Goal: Task Accomplishment & Management: Use online tool/utility

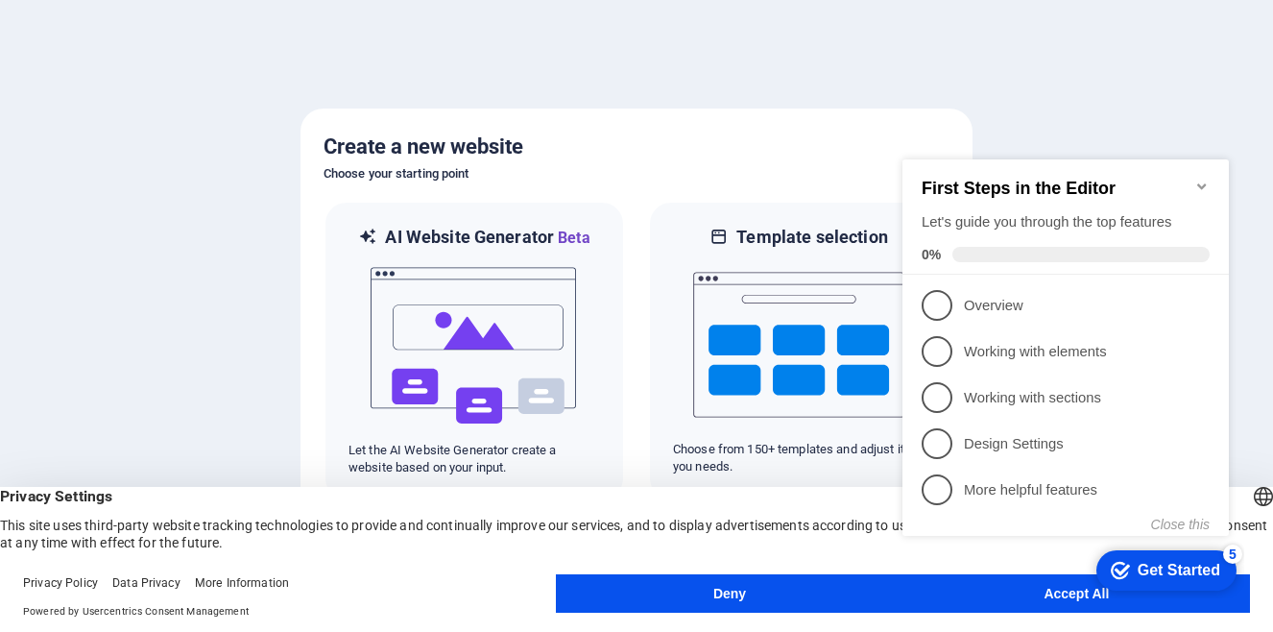
click at [639, 71] on div at bounding box center [636, 316] width 1273 height 632
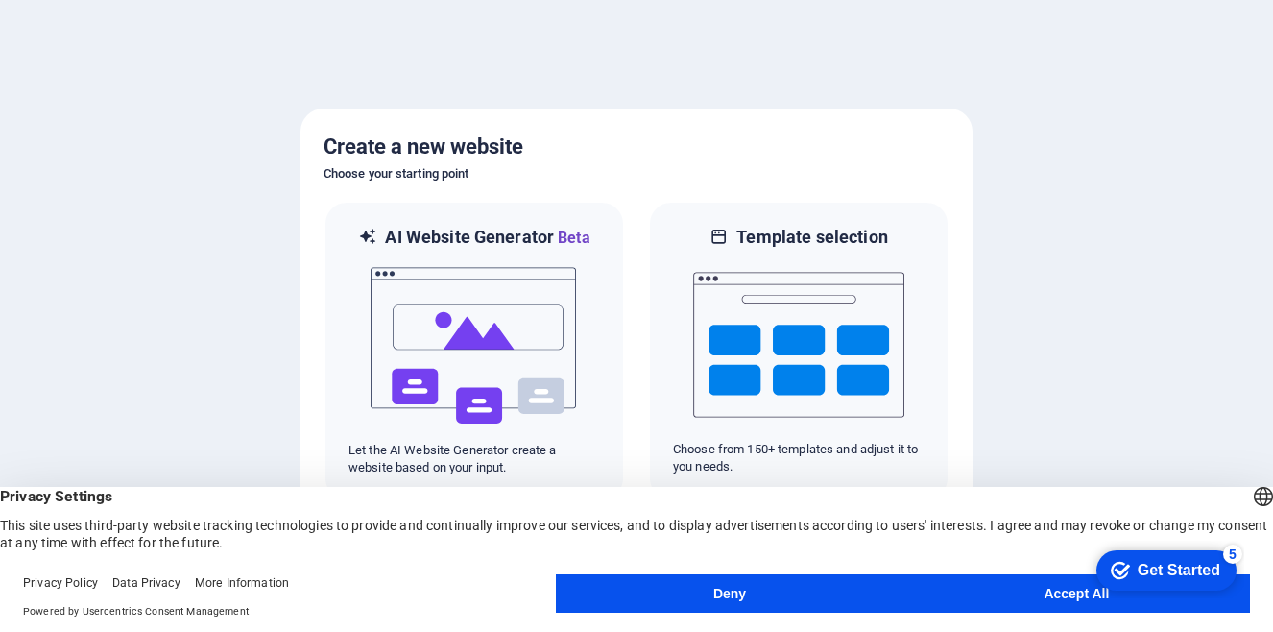
click at [762, 592] on button "Deny" at bounding box center [729, 593] width 347 height 38
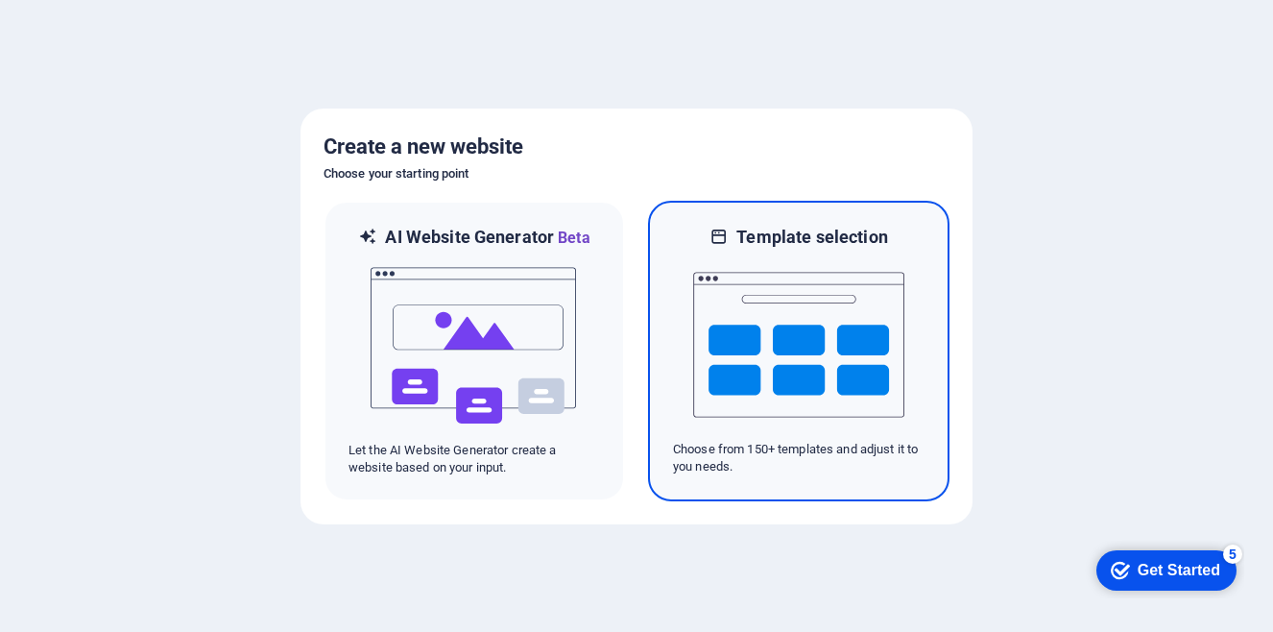
click at [723, 348] on img at bounding box center [798, 345] width 211 height 192
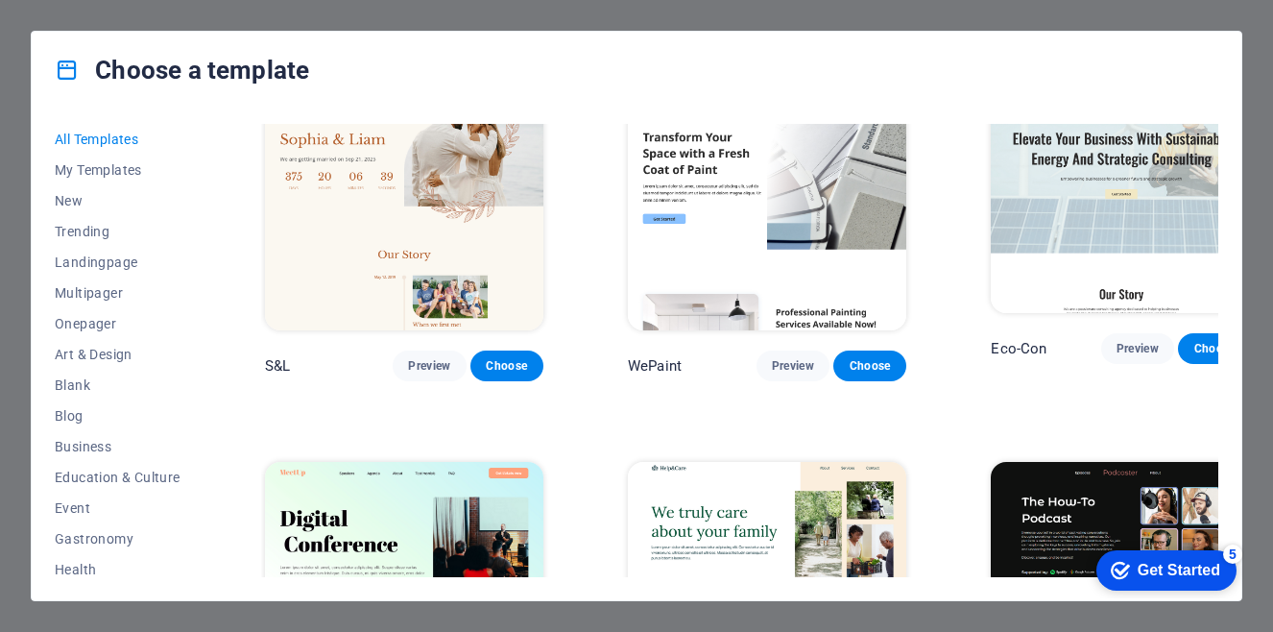
scroll to position [864, 0]
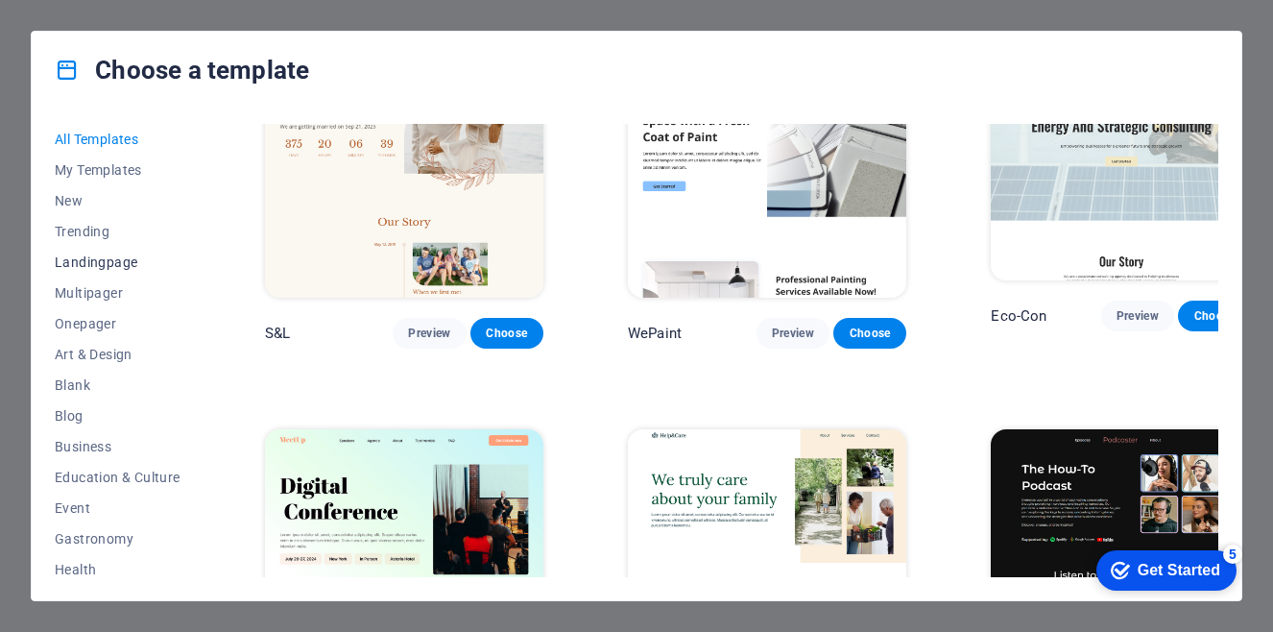
click at [126, 255] on span "Landingpage" at bounding box center [118, 261] width 126 height 15
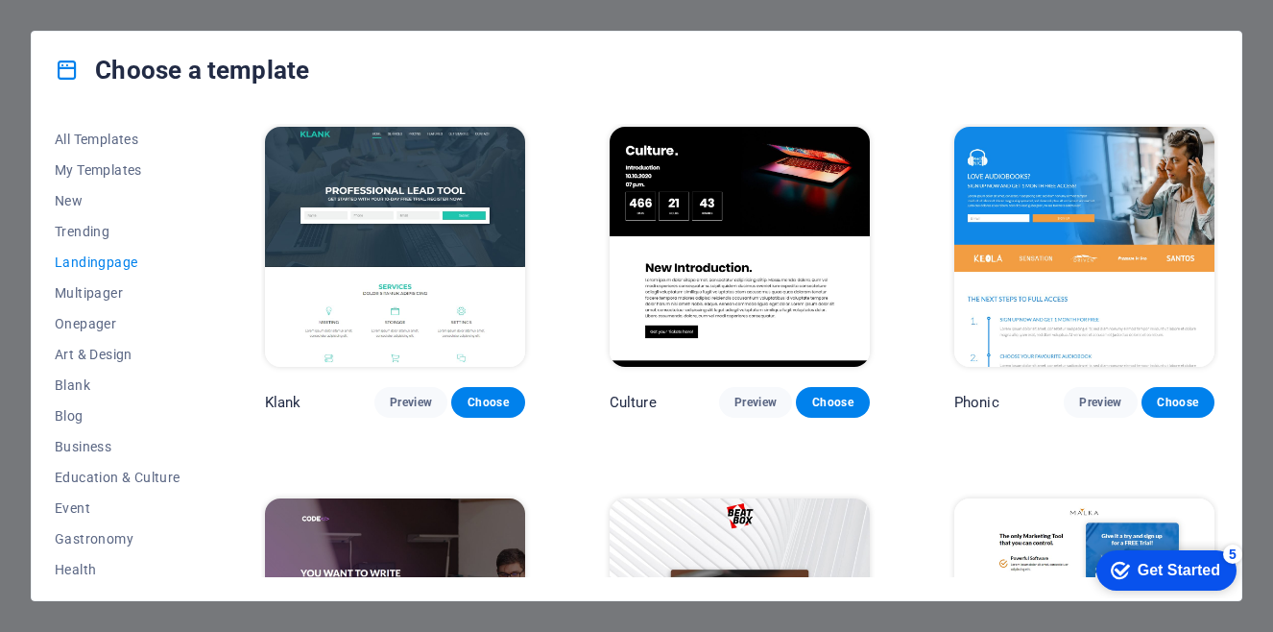
scroll to position [0, 0]
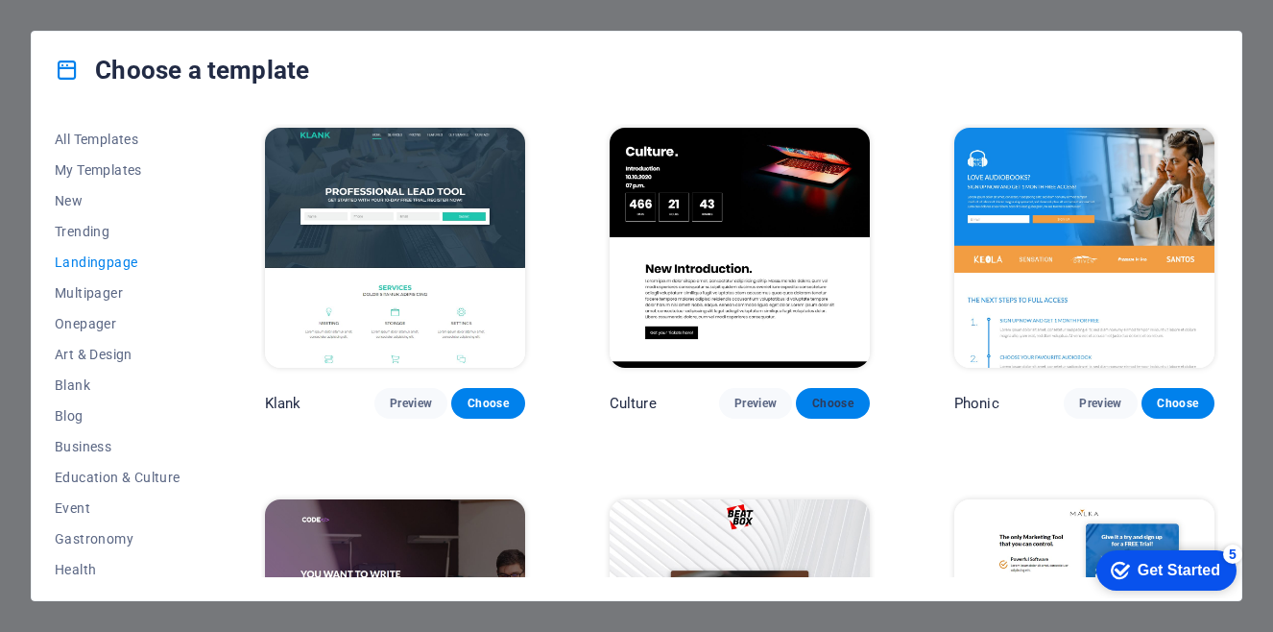
click at [819, 399] on span "Choose" at bounding box center [832, 403] width 42 height 15
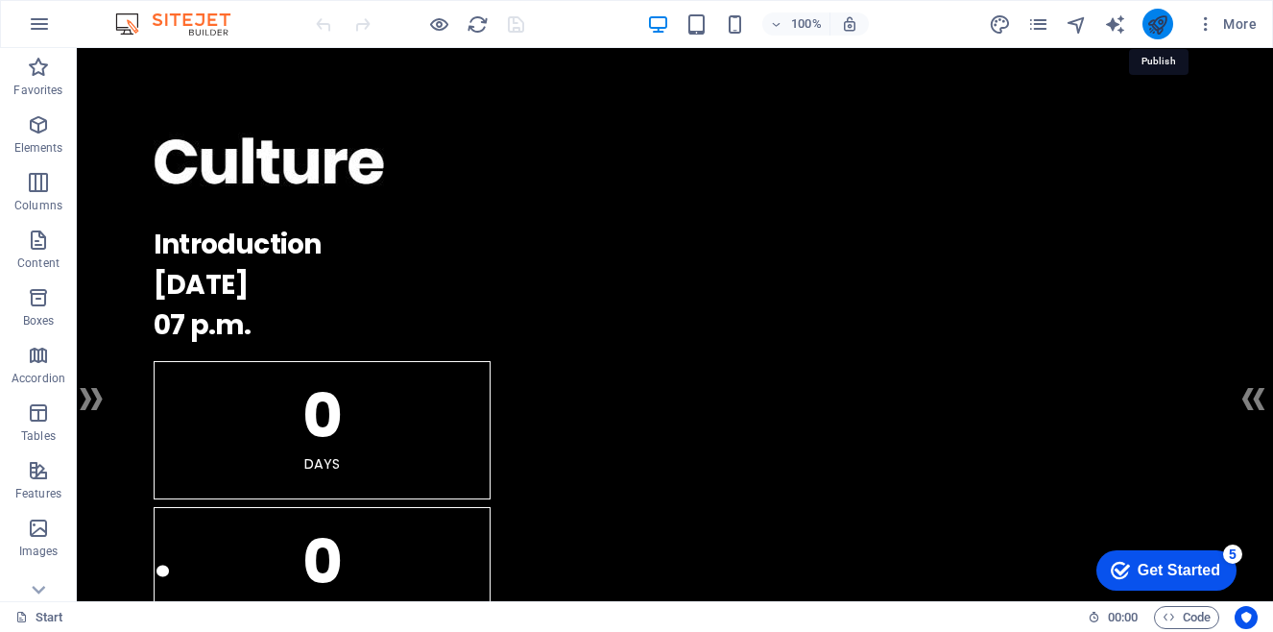
click at [1168, 20] on icon "publish" at bounding box center [1158, 24] width 22 height 22
